Goal: Check status: Check status

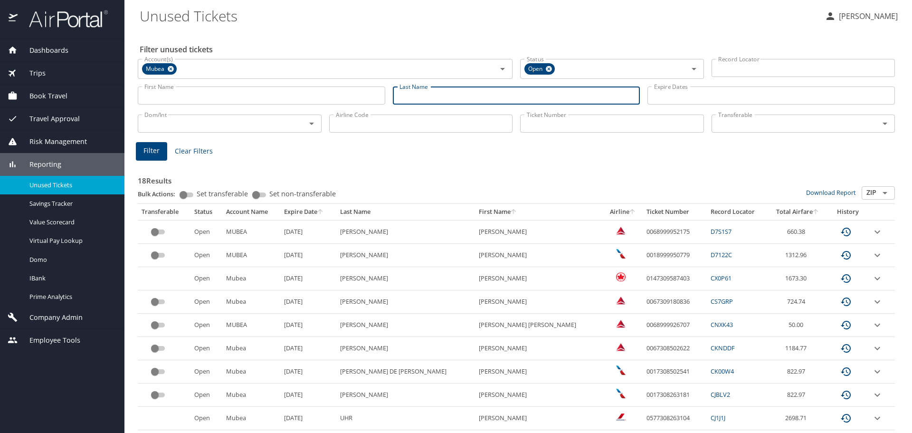
click at [402, 92] on input "Last Name" at bounding box center [516, 95] width 247 height 18
type input "walker"
click at [158, 153] on span "Filter" at bounding box center [151, 151] width 16 height 12
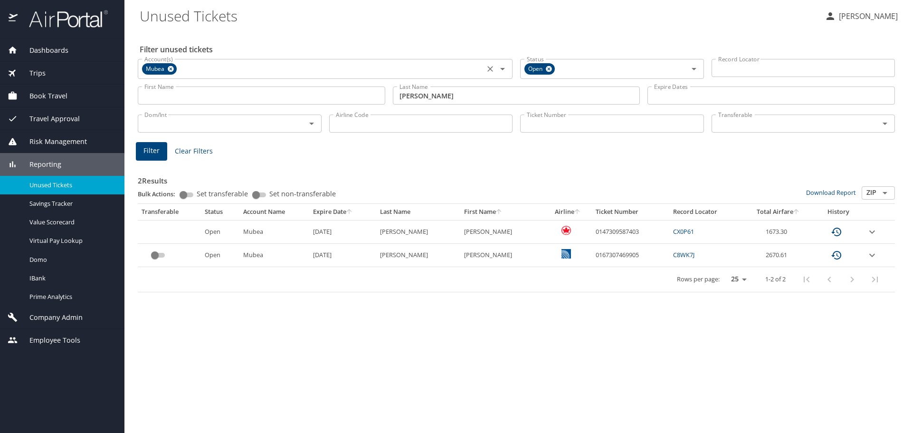
click at [169, 67] on icon at bounding box center [171, 69] width 6 height 6
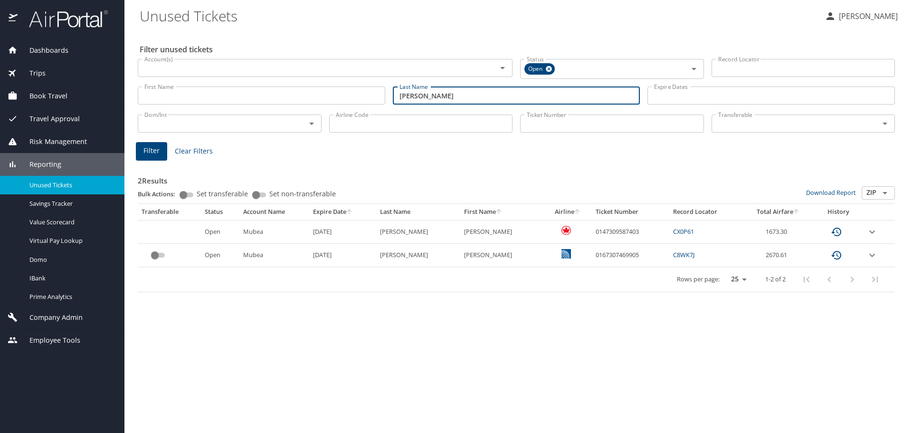
drag, startPoint x: 424, startPoint y: 95, endPoint x: 299, endPoint y: 96, distance: 125.4
click at [299, 96] on div "First Name First Name Last Name walker Last Name Expire Dates Expire Dates" at bounding box center [516, 96] width 765 height 34
type input "abraham"
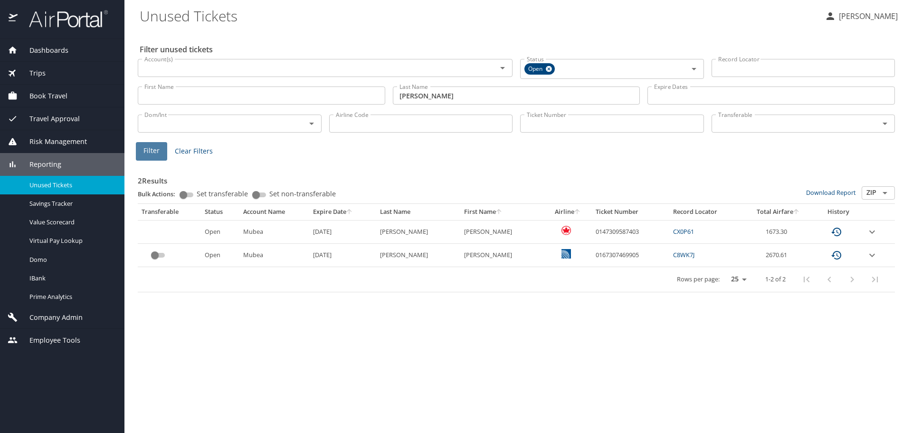
click at [145, 151] on span "Filter" at bounding box center [151, 151] width 16 height 12
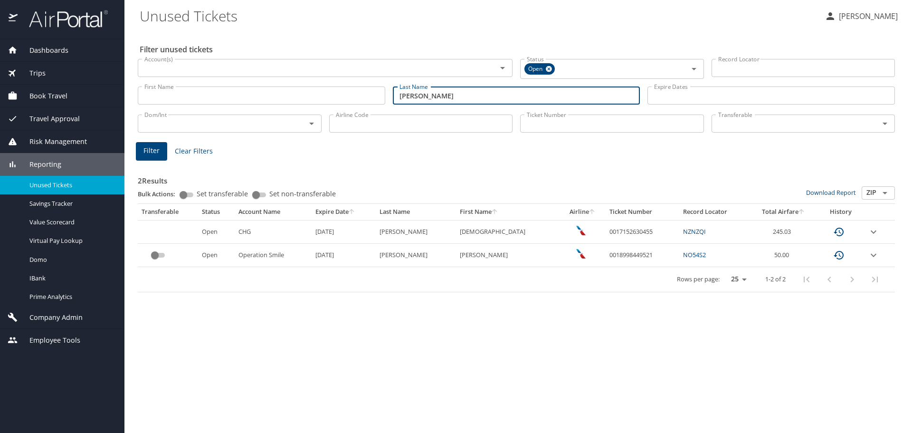
drag, startPoint x: 460, startPoint y: 95, endPoint x: 237, endPoint y: 106, distance: 223.5
click at [237, 106] on div "First Name First Name Last Name abraham Last Name Expire Dates Expire Dates" at bounding box center [516, 96] width 765 height 34
click at [168, 63] on div "Account(s)" at bounding box center [325, 68] width 375 height 18
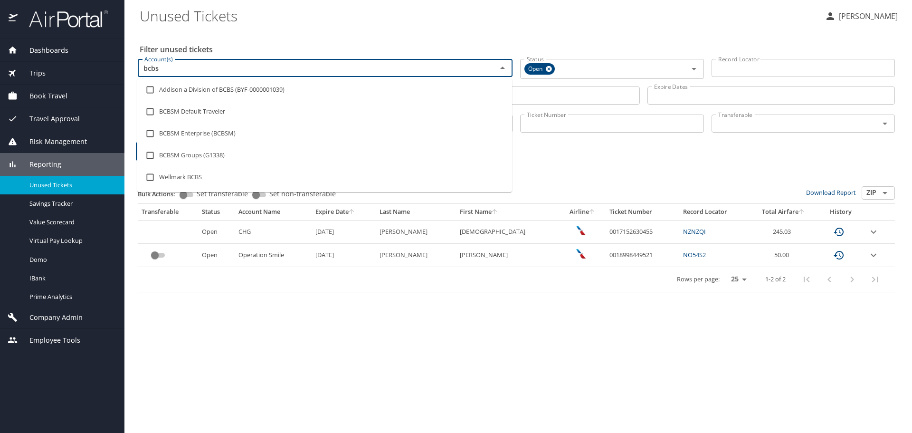
type input "bcbsm"
click at [191, 90] on li "BCBSM Default Traveler" at bounding box center [324, 90] width 375 height 22
checkbox input "true"
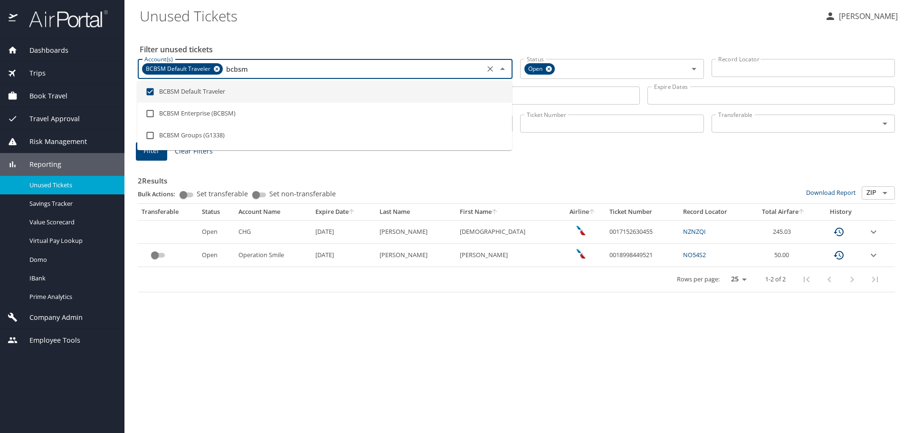
type input "bcbsm"
click at [469, 23] on Tickets "Unused Tickets" at bounding box center [478, 15] width 677 height 29
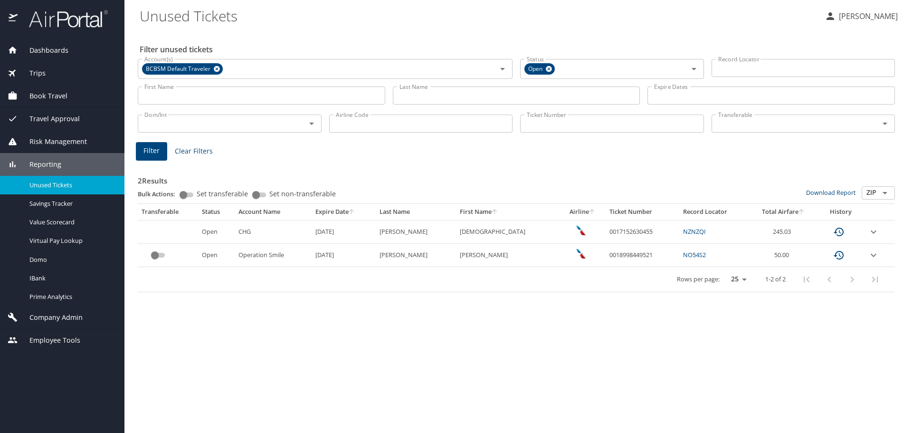
click at [149, 150] on span "Filter" at bounding box center [151, 151] width 16 height 12
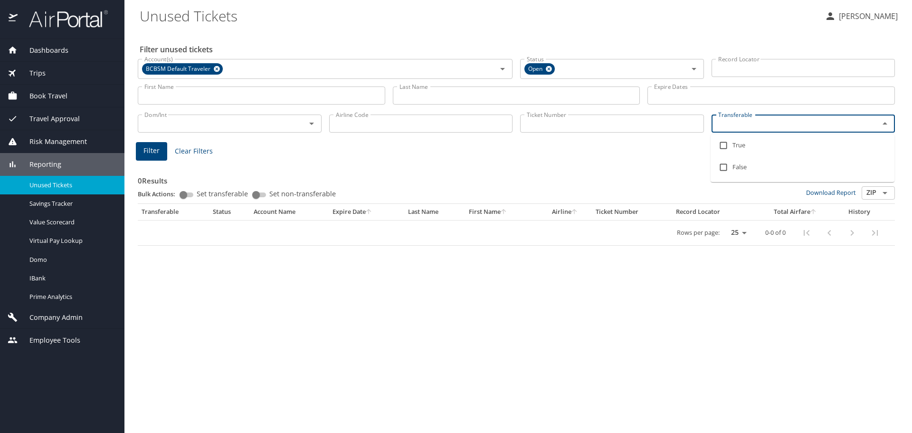
click at [769, 118] on input "Transferable" at bounding box center [789, 123] width 150 height 12
click at [724, 145] on input "checkbox" at bounding box center [723, 145] width 18 height 18
checkbox input "true"
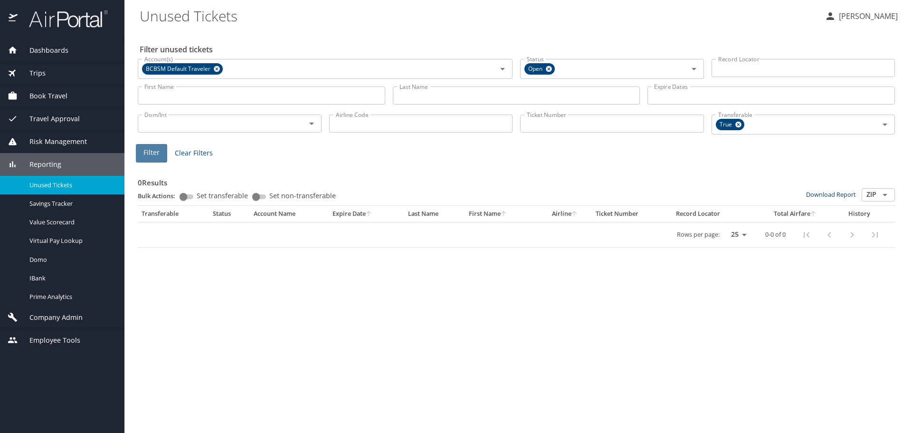
click at [143, 156] on button "Filter" at bounding box center [151, 153] width 31 height 19
click at [216, 69] on icon at bounding box center [216, 69] width 7 height 10
click at [30, 70] on span "Trips" at bounding box center [32, 73] width 28 height 10
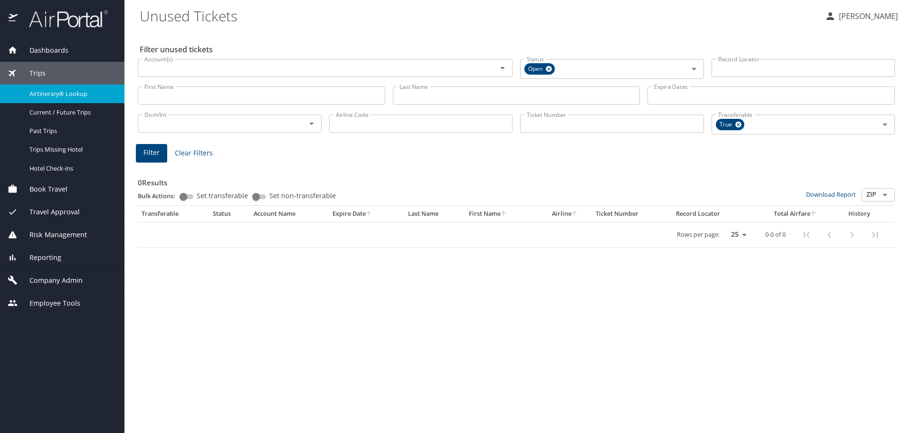
click at [43, 92] on span "Airtinerary® Lookup" at bounding box center [71, 93] width 84 height 9
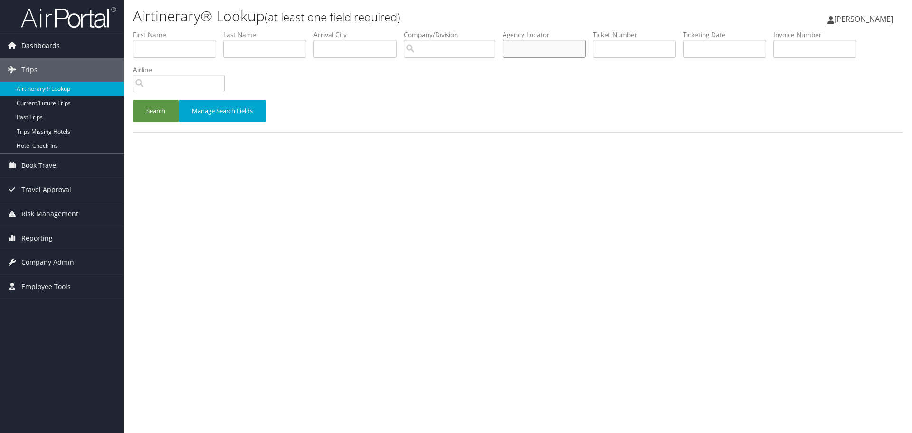
click at [539, 45] on input "text" at bounding box center [544, 49] width 83 height 18
type input "d5x2tw"
click at [156, 109] on button "Search" at bounding box center [156, 111] width 46 height 22
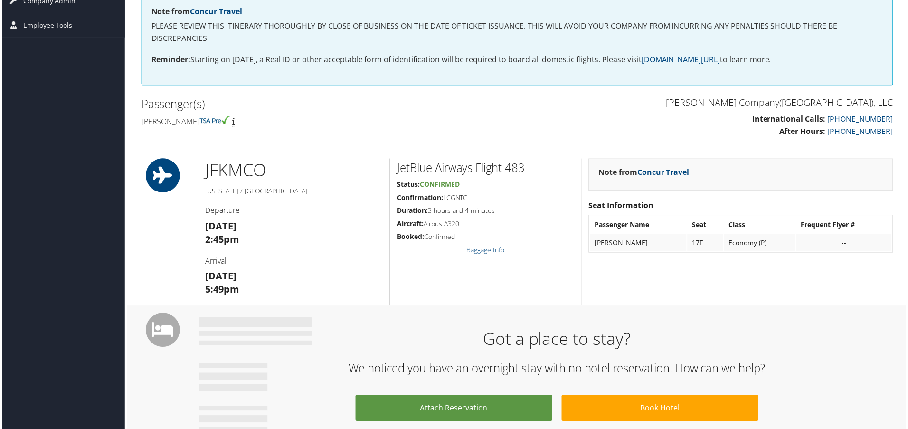
scroll to position [142, 0]
